Goal: Transaction & Acquisition: Purchase product/service

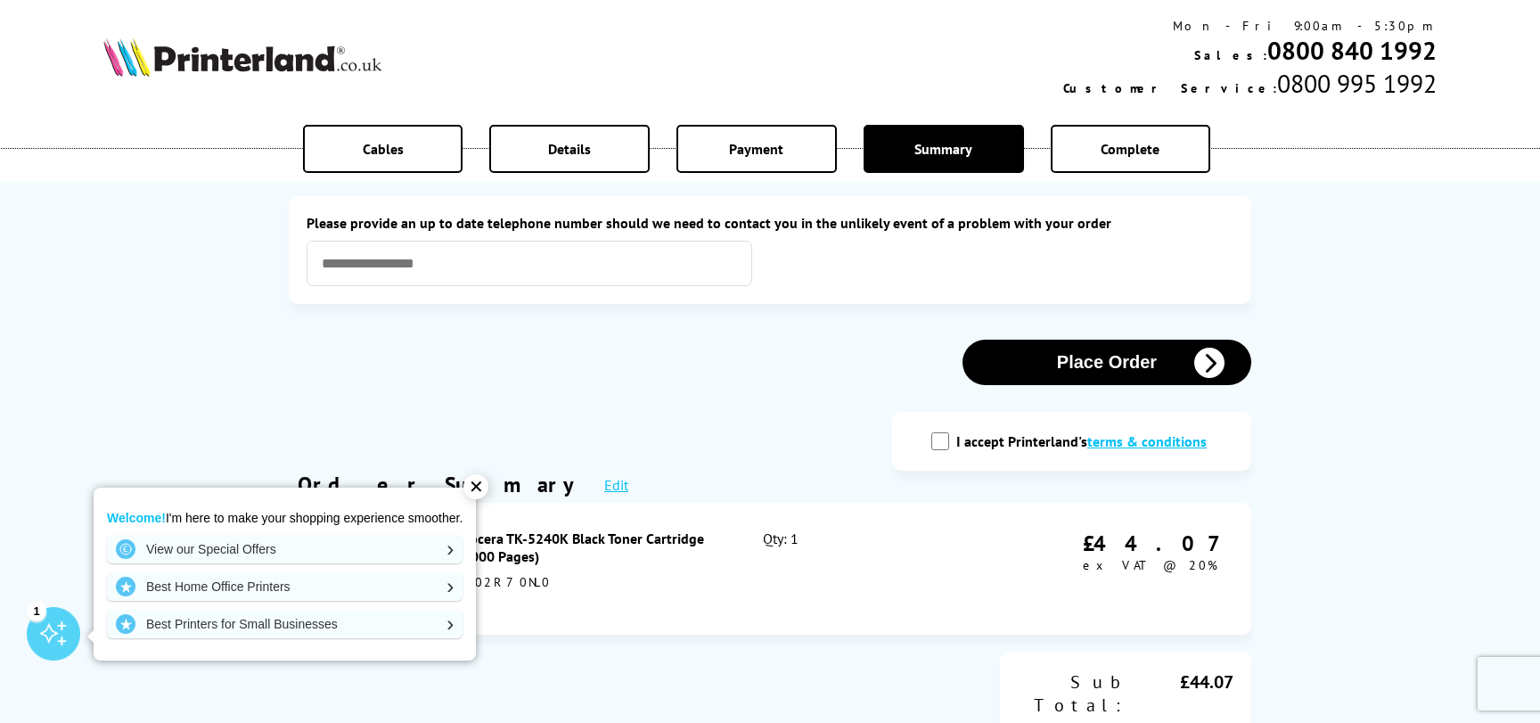
click at [480, 486] on div "✕" at bounding box center [476, 486] width 25 height 25
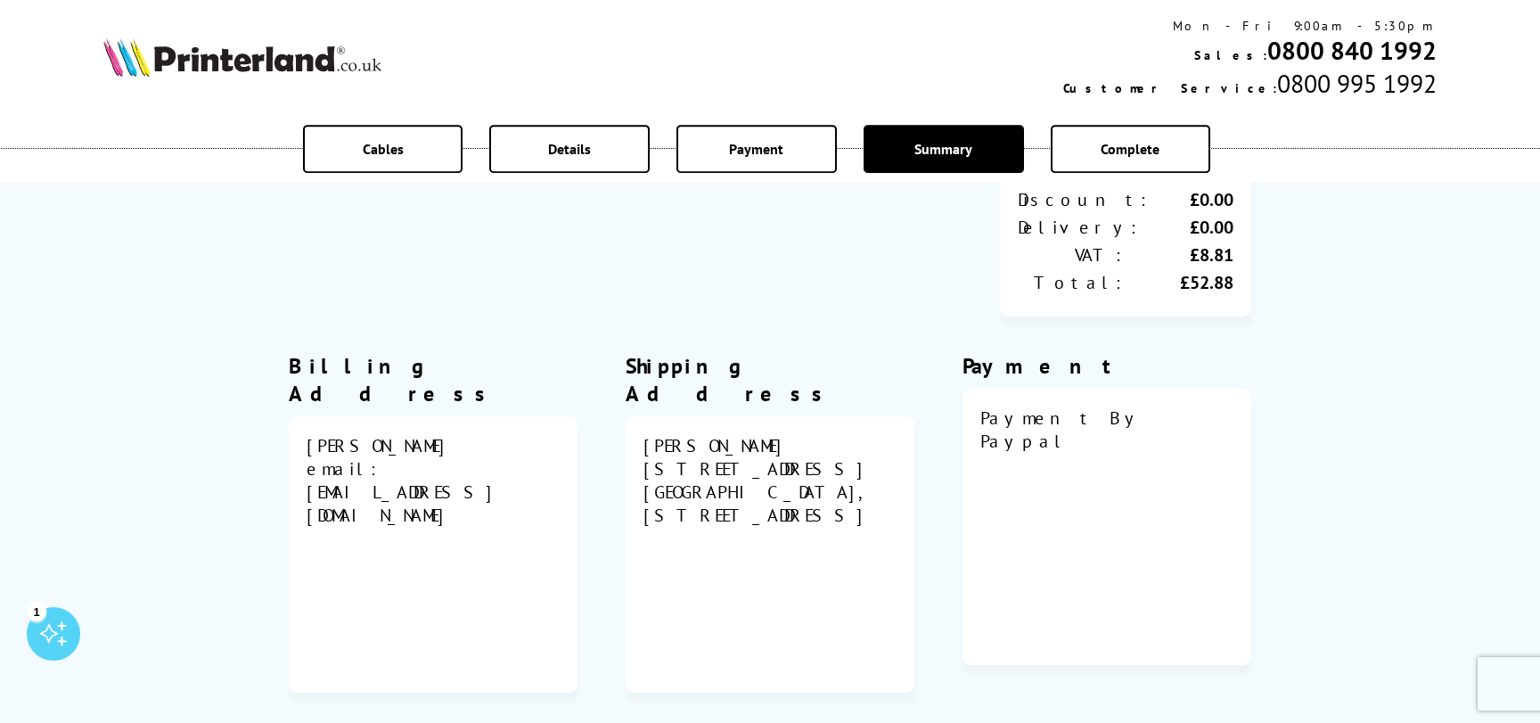
scroll to position [578, 0]
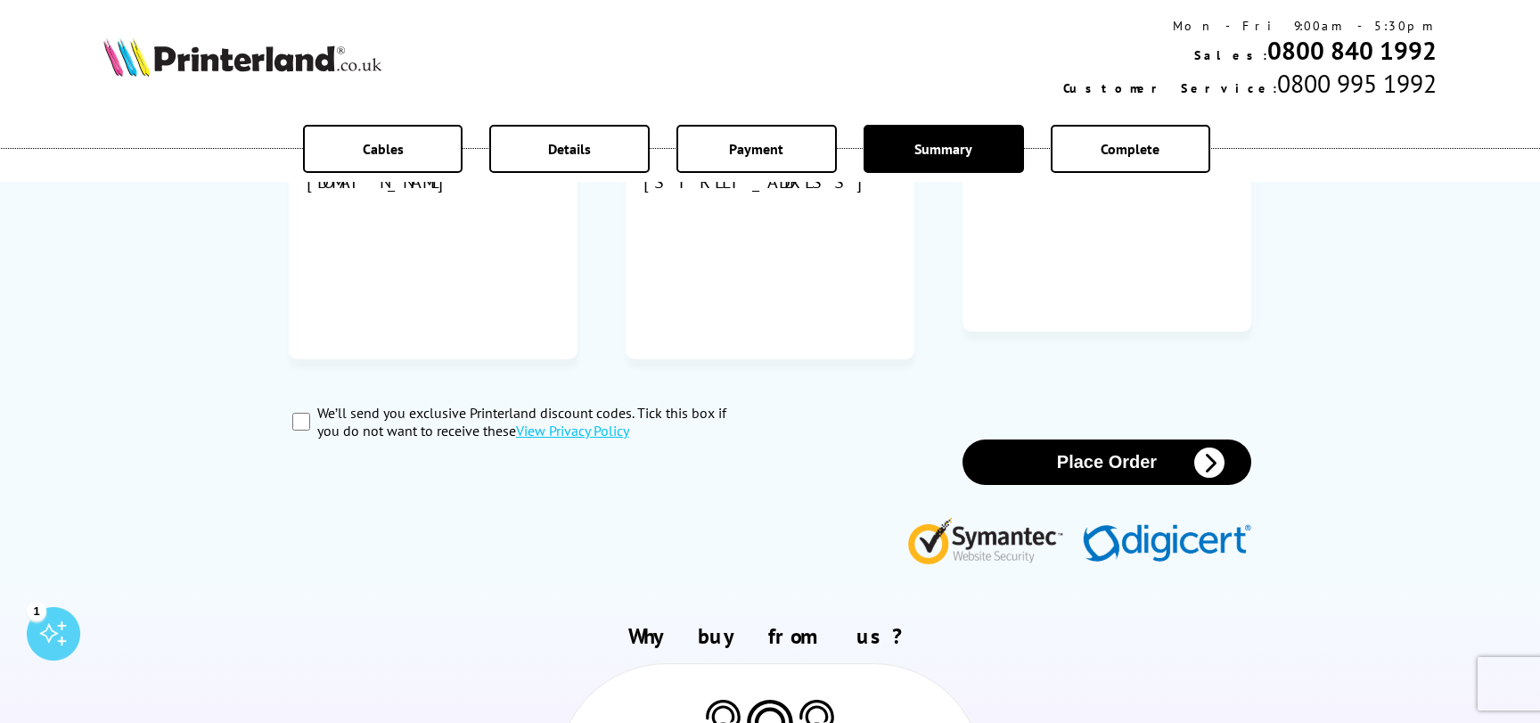
click at [1072, 439] on button "Place Order" at bounding box center [1107, 461] width 289 height 45
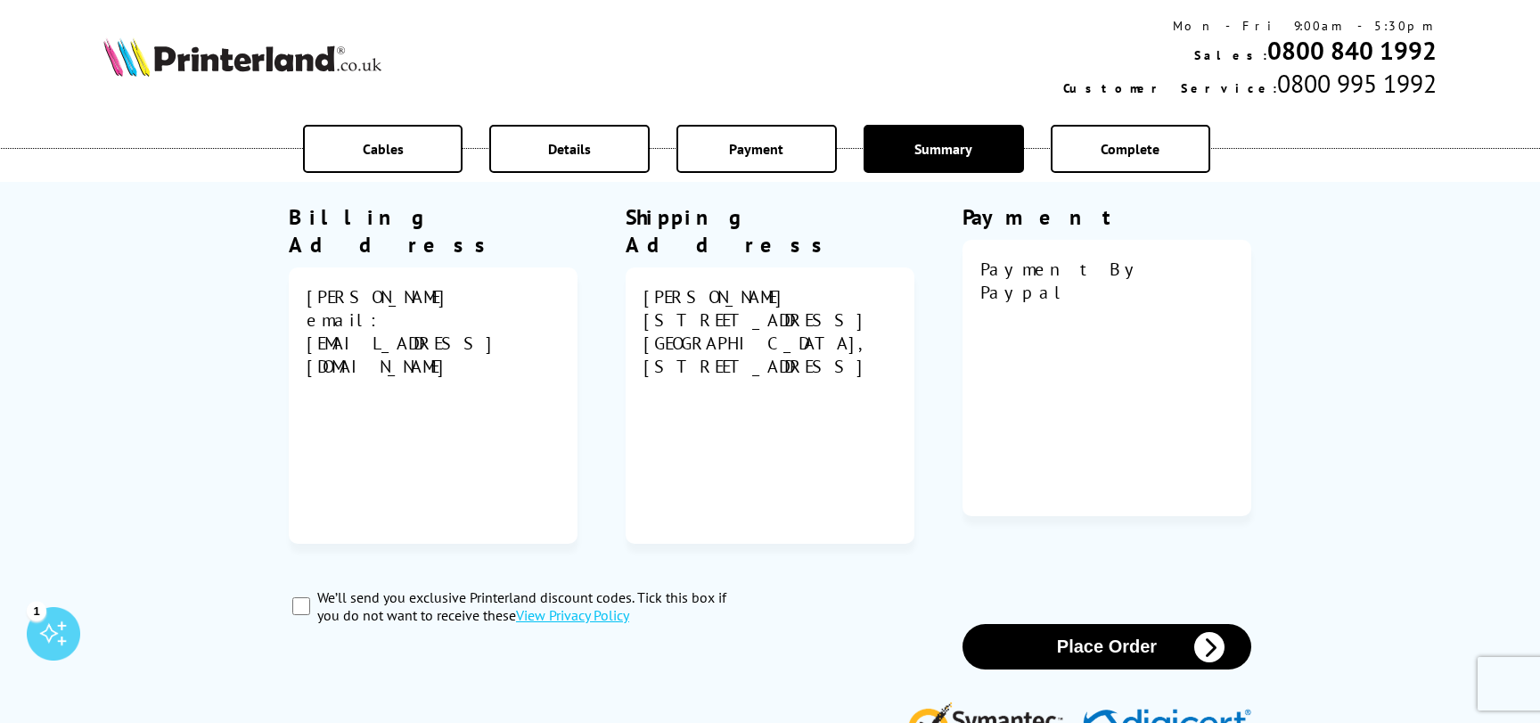
scroll to position [87, 0]
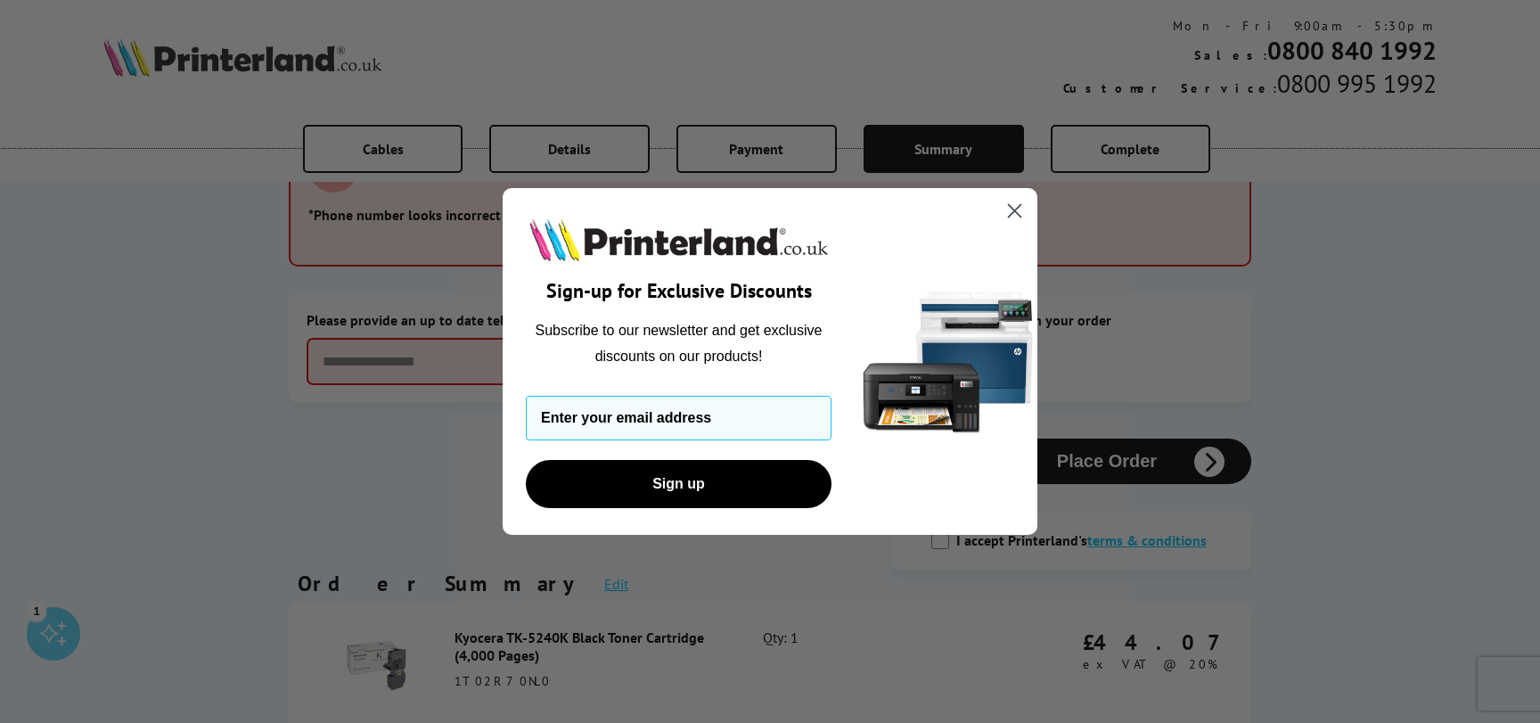
click at [1018, 204] on circle "Close dialog" at bounding box center [1014, 210] width 29 height 29
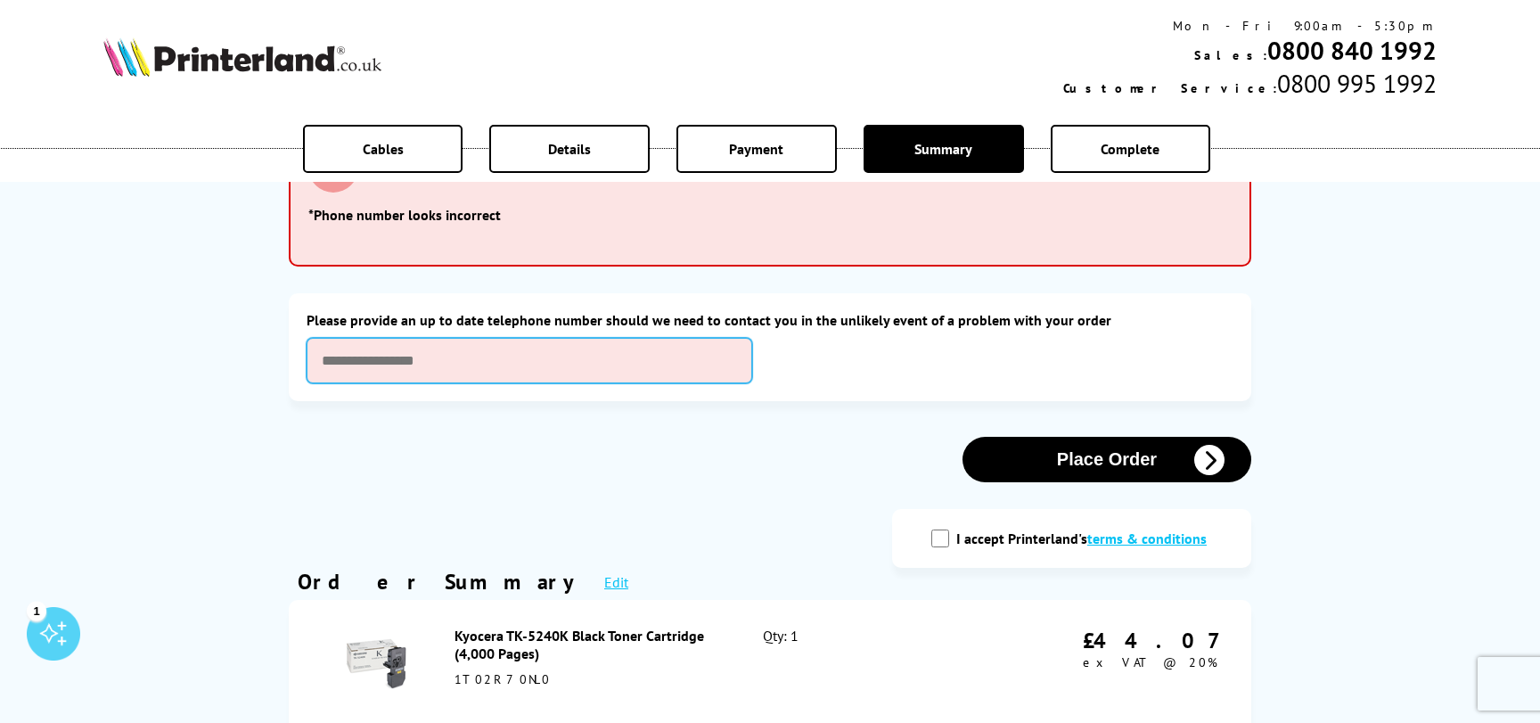
click at [443, 371] on input "text" at bounding box center [530, 360] width 446 height 45
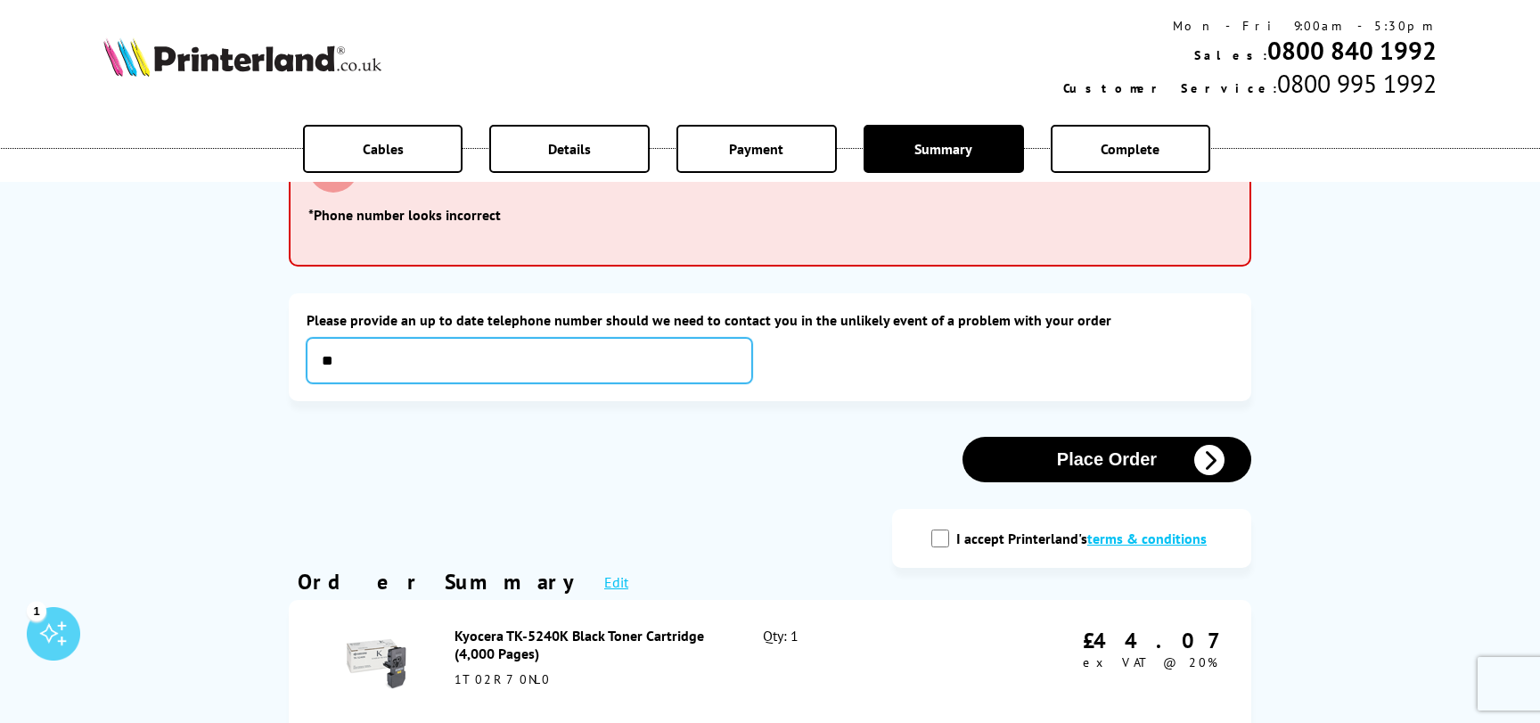
type input "*"
type input "**********"
click at [1128, 464] on button "Place Order" at bounding box center [1107, 459] width 289 height 45
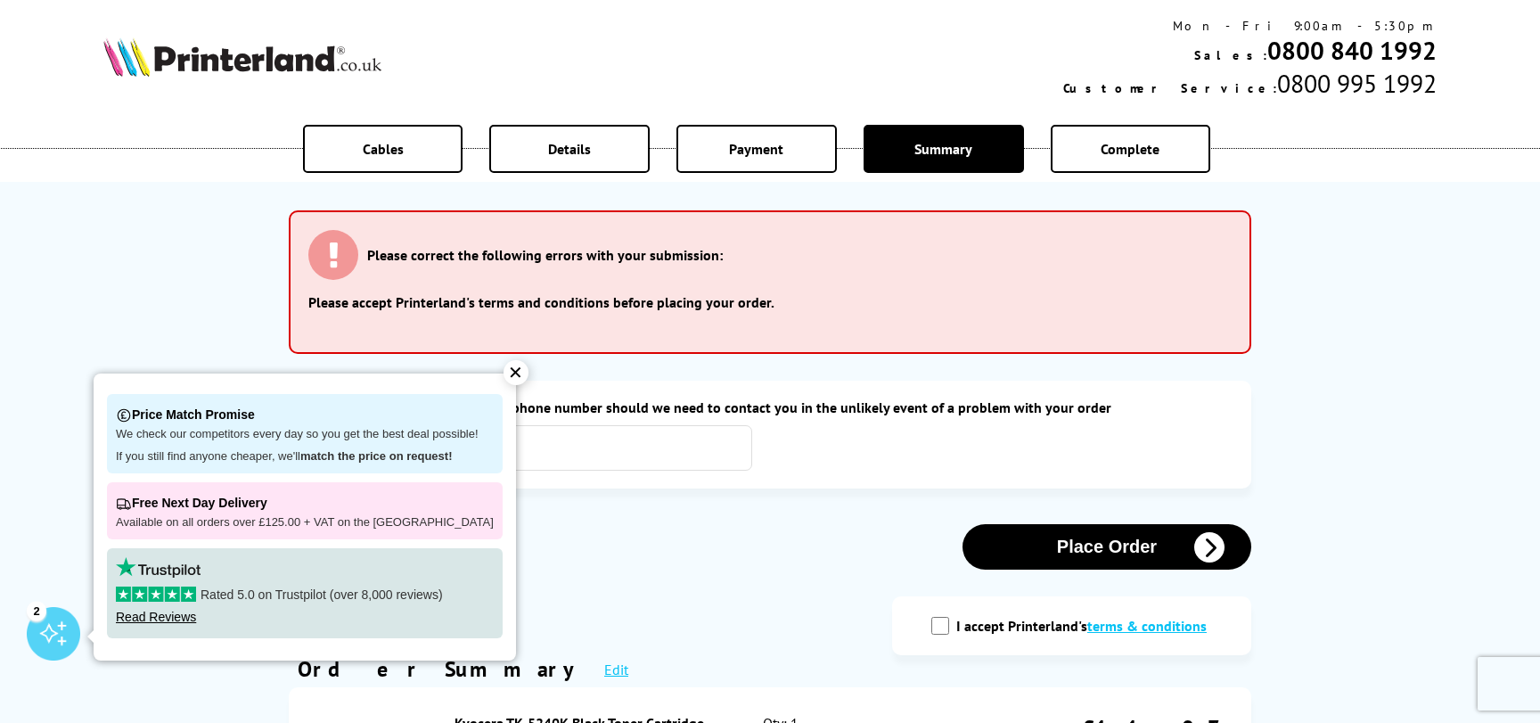
click at [963, 625] on label "I accept Printerland's terms & conditions" at bounding box center [1086, 626] width 259 height 18
click at [949, 625] on input "I accept Printerland's terms & conditions" at bounding box center [941, 626] width 18 height 18
checkbox input "true"
click at [504, 378] on div "✕" at bounding box center [516, 372] width 25 height 25
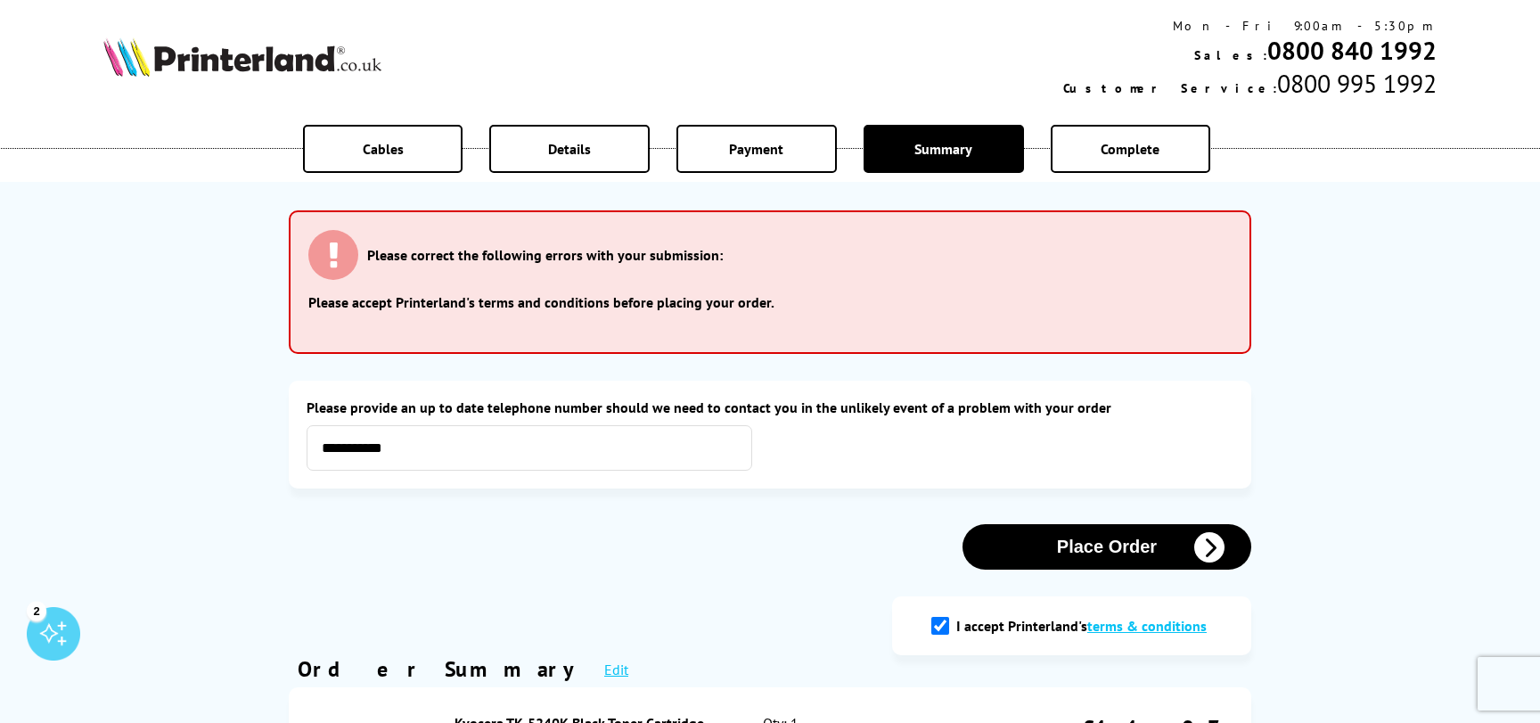
click at [1106, 560] on button "Place Order" at bounding box center [1107, 546] width 289 height 45
